Goal: Information Seeking & Learning: Check status

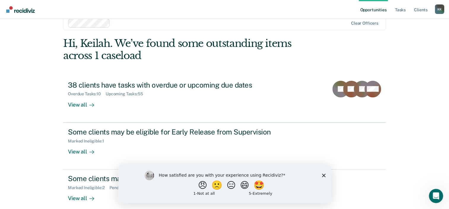
scroll to position [19, 0]
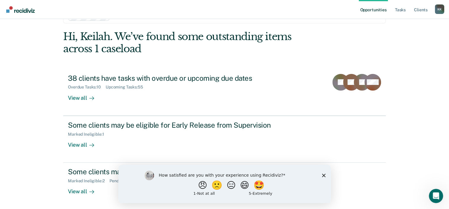
click at [322, 176] on icon "Close survey" at bounding box center [323, 175] width 4 height 4
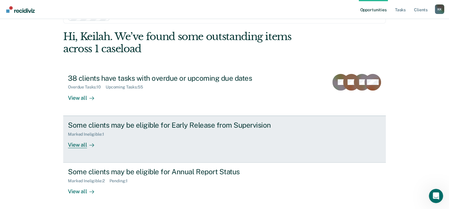
click at [89, 146] on icon at bounding box center [91, 145] width 5 height 5
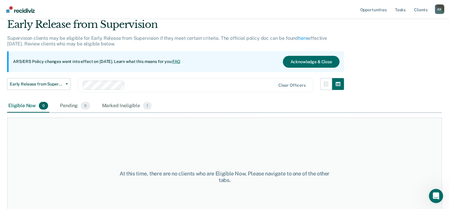
scroll to position [49, 0]
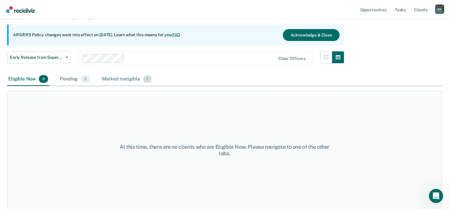
click at [119, 75] on div "Marked Ineligible 1" at bounding box center [127, 79] width 52 height 13
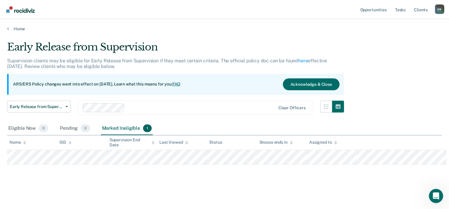
scroll to position [0, 0]
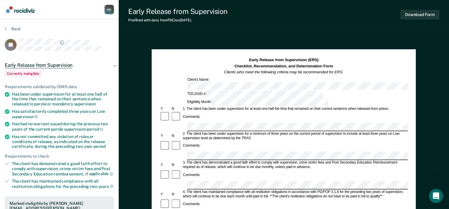
click at [202, 36] on div "Early Release from Supervision Prefilled with data from TDCJ on 09-17-2025 . Do…" at bounding box center [284, 206] width 330 height 412
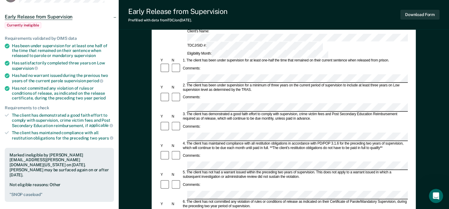
scroll to position [30, 0]
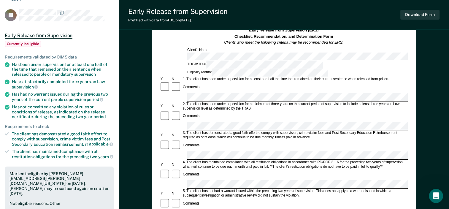
click at [204, 82] on div "Comments:" at bounding box center [284, 87] width 248 height 11
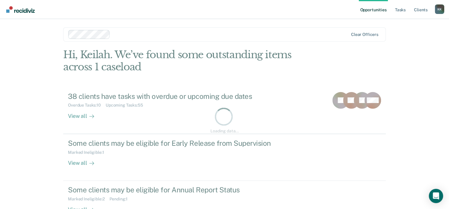
scroll to position [19, 0]
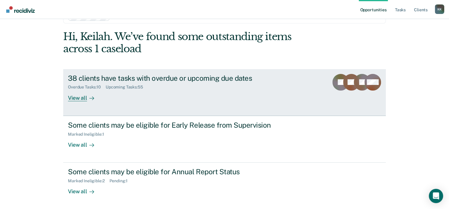
click at [81, 98] on div "View all" at bounding box center [84, 96] width 33 height 12
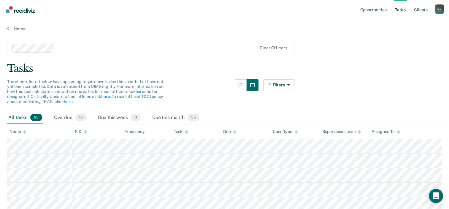
click at [14, 25] on div "Home" at bounding box center [224, 25] width 449 height 12
click at [14, 29] on link "Home" at bounding box center [224, 28] width 434 height 5
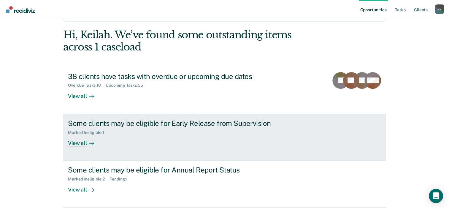
scroll to position [43, 0]
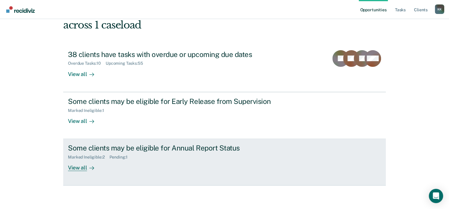
click at [84, 169] on div "View all" at bounding box center [84, 166] width 33 height 12
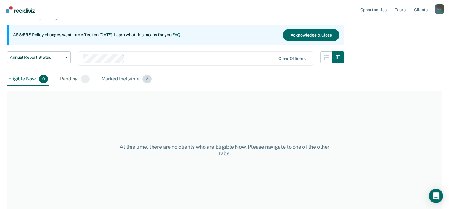
click at [123, 82] on div "Marked Ineligible 2" at bounding box center [126, 79] width 53 height 13
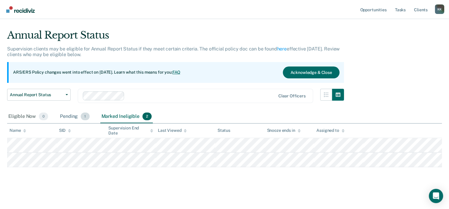
click at [79, 117] on div "Pending 1" at bounding box center [75, 116] width 32 height 13
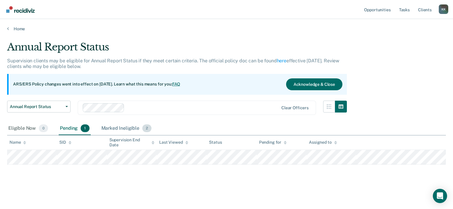
click at [121, 128] on div "Marked Ineligible 2" at bounding box center [126, 128] width 53 height 13
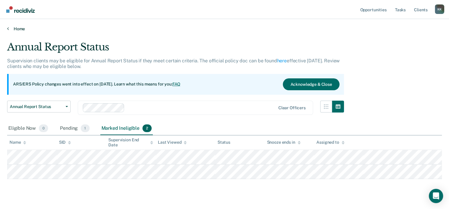
click at [17, 30] on link "Home" at bounding box center [224, 28] width 434 height 5
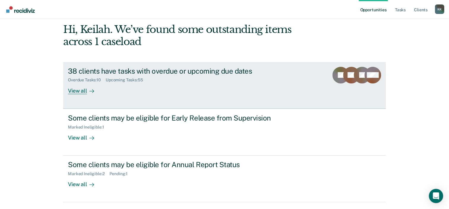
scroll to position [43, 0]
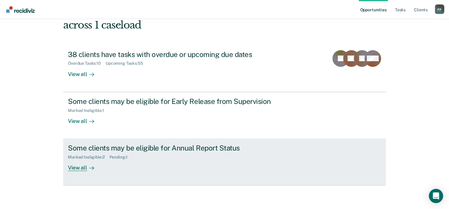
click at [85, 167] on div "View all" at bounding box center [84, 166] width 33 height 12
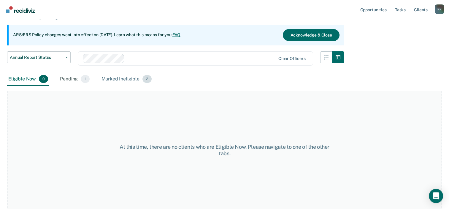
click at [126, 77] on div "Marked Ineligible 2" at bounding box center [126, 79] width 53 height 13
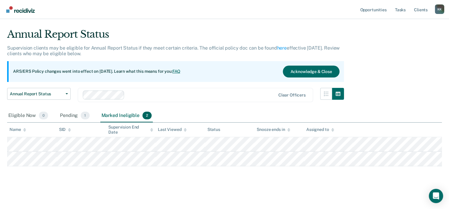
scroll to position [12, 0]
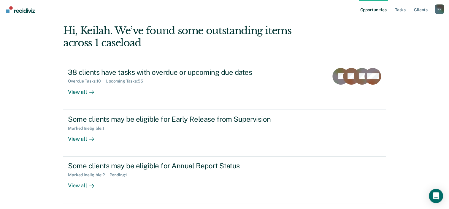
scroll to position [43, 0]
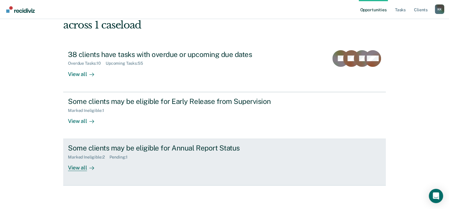
click at [100, 168] on div "Some clients may be eligible for Annual Report Status Marked Ineligible : 2 Pen…" at bounding box center [179, 157] width 222 height 27
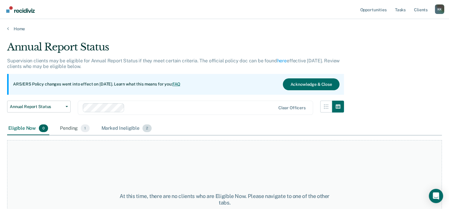
click at [105, 129] on div "Marked Ineligible 2" at bounding box center [126, 128] width 53 height 13
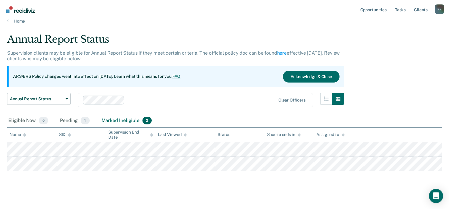
scroll to position [12, 0]
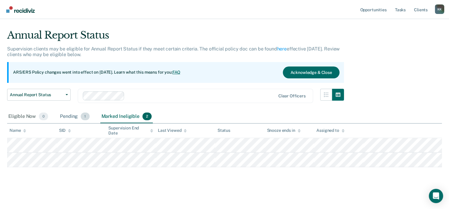
click at [68, 117] on div "Pending 1" at bounding box center [75, 116] width 32 height 13
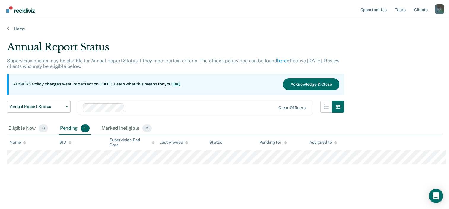
scroll to position [0, 0]
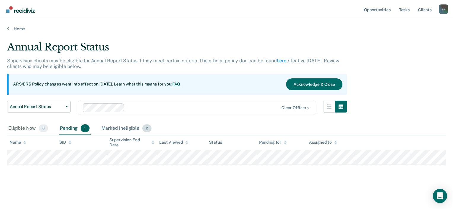
click at [116, 128] on div "Marked Ineligible 2" at bounding box center [126, 128] width 53 height 13
